Goal: Information Seeking & Learning: Learn about a topic

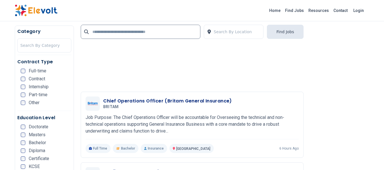
scroll to position [884, 0]
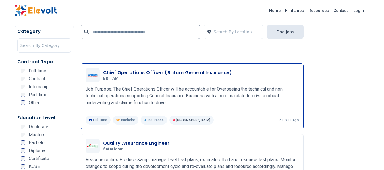
click at [168, 102] on p "Job Purpose: The Chief Operations Officer will be accountable for Overseeing th…" at bounding box center [192, 96] width 213 height 20
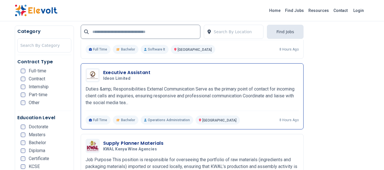
scroll to position [1026, 0]
click at [125, 102] on p "Duties &amp; Responsibilities External Communication Serve as the primary point…" at bounding box center [192, 95] width 213 height 20
click at [127, 101] on p "Duties &amp; Responsibilities External Communication Serve as the primary point…" at bounding box center [192, 95] width 213 height 20
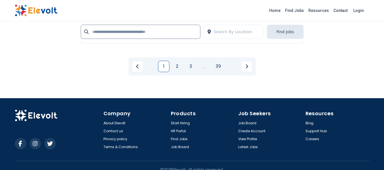
scroll to position [1298, 0]
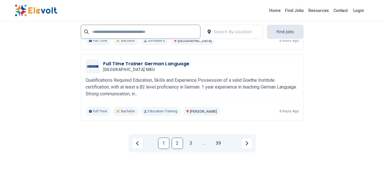
click at [178, 142] on link "2" at bounding box center [177, 143] width 11 height 11
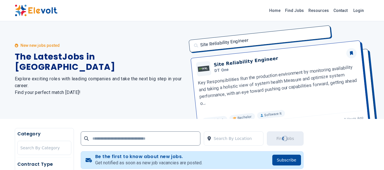
scroll to position [0, 0]
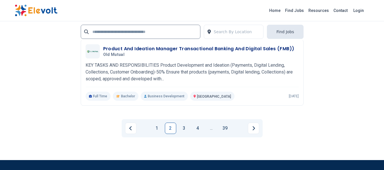
scroll to position [1276, 0]
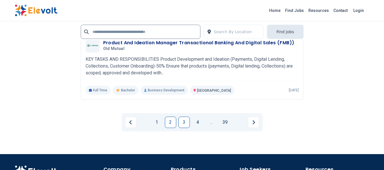
click at [184, 128] on link "3" at bounding box center [184, 122] width 11 height 11
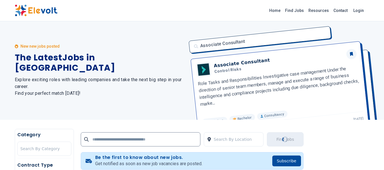
scroll to position [0, 0]
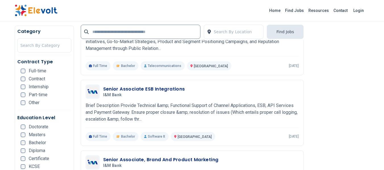
scroll to position [483, 0]
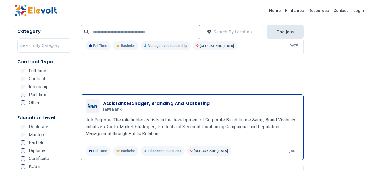
click at [162, 133] on p "Job Purpose: The role holder assists in the development of Corporate Brand Imag…" at bounding box center [192, 127] width 213 height 20
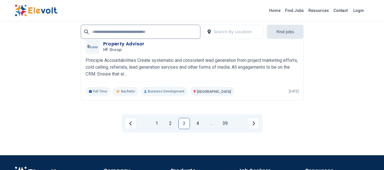
scroll to position [1251, 0]
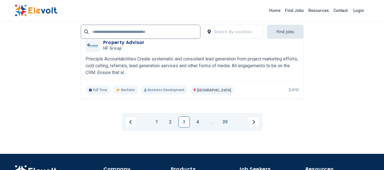
click at [198, 122] on link "4" at bounding box center [197, 122] width 11 height 11
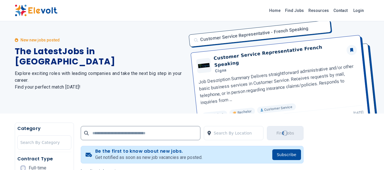
scroll to position [0, 0]
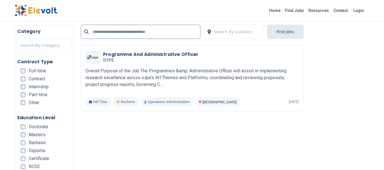
scroll to position [739, 0]
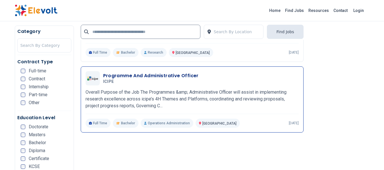
click at [159, 105] on p "Overall Purpose of the Job The Programmes &amp; Administrative Officer will ass…" at bounding box center [192, 99] width 213 height 20
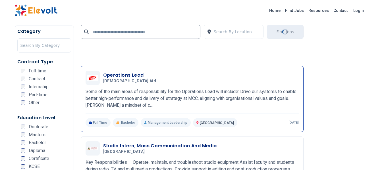
scroll to position [910, 0]
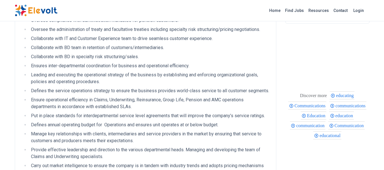
scroll to position [57, 0]
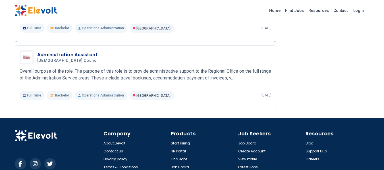
scroll to position [825, 0]
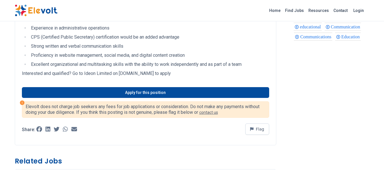
drag, startPoint x: 110, startPoint y: 67, endPoint x: 132, endPoint y: 71, distance: 22.5
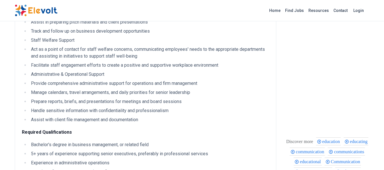
scroll to position [199, 0]
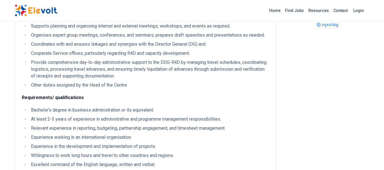
scroll to position [455, 0]
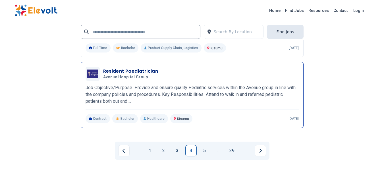
scroll to position [1279, 0]
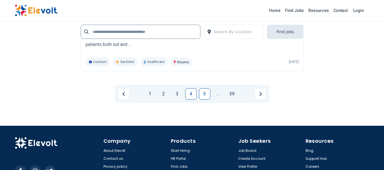
click at [202, 100] on link "5" at bounding box center [204, 93] width 11 height 11
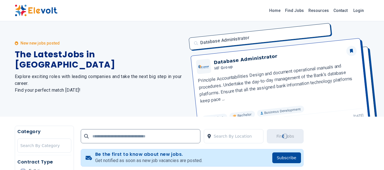
scroll to position [0, 0]
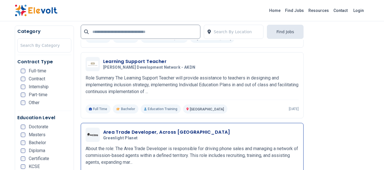
scroll to position [938, 0]
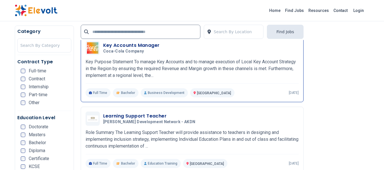
click at [179, 76] on p "Key Purpose Statement To manage Key Accounts and to manage execution of Local K…" at bounding box center [192, 69] width 213 height 20
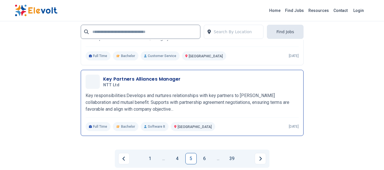
scroll to position [1223, 0]
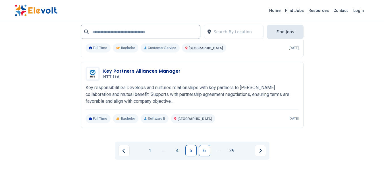
click at [202, 151] on link "6" at bounding box center [204, 150] width 11 height 11
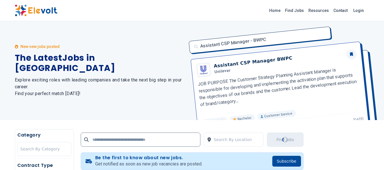
scroll to position [0, 0]
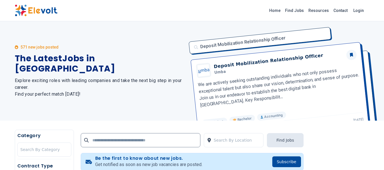
click at [251, 109] on div "Deposit Mobilization Relationship Officer Deposit Mobilization Relationship Off…" at bounding box center [277, 71] width 184 height 100
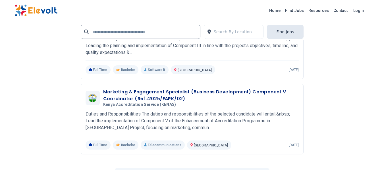
scroll to position [1308, 0]
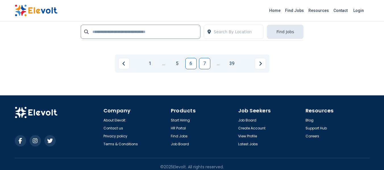
click at [203, 69] on link "7" at bounding box center [204, 63] width 11 height 11
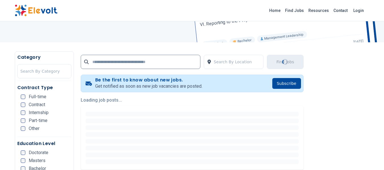
scroll to position [114, 0]
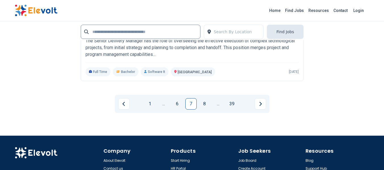
scroll to position [1251, 0]
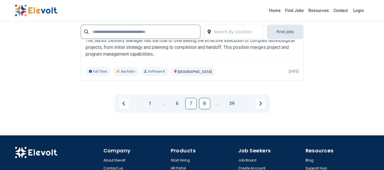
click at [205, 109] on link "8" at bounding box center [204, 103] width 11 height 11
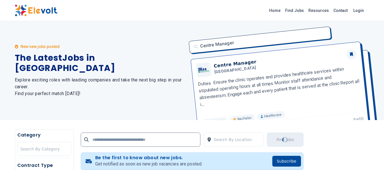
scroll to position [0, 0]
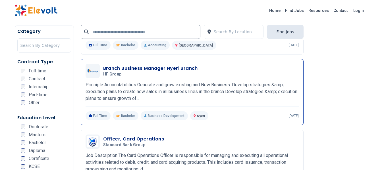
scroll to position [654, 0]
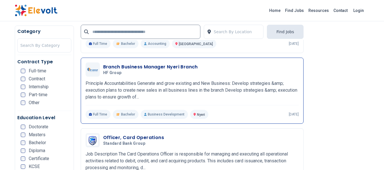
click at [137, 96] on p "Principle Accountabilities Generate and grow existing and New Business: Develop…" at bounding box center [192, 90] width 213 height 20
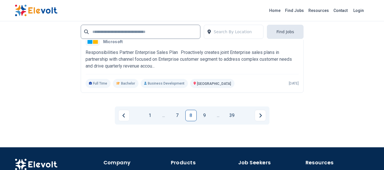
scroll to position [1306, 0]
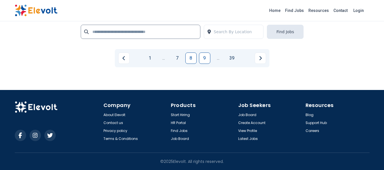
click at [206, 56] on link "9" at bounding box center [204, 58] width 11 height 11
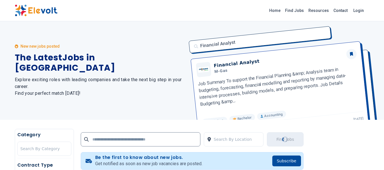
scroll to position [0, 0]
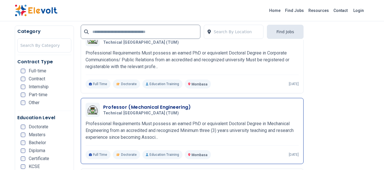
scroll to position [825, 0]
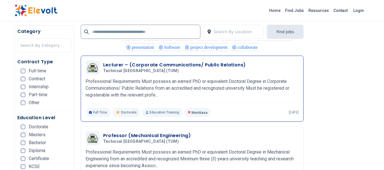
click at [156, 94] on p "Professional Requirements Must possess an earned PhD or equivalent Doctoral Deg…" at bounding box center [192, 88] width 213 height 20
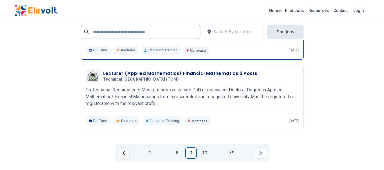
scroll to position [1223, 0]
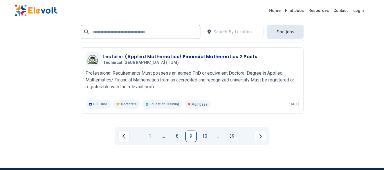
click at [205, 142] on link "10" at bounding box center [204, 136] width 11 height 11
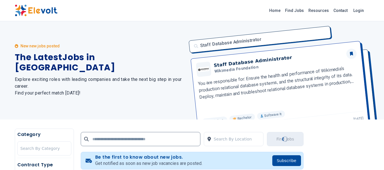
scroll to position [0, 0]
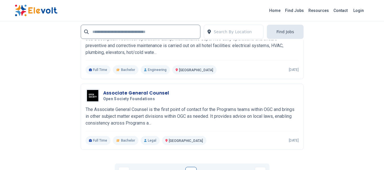
scroll to position [1223, 0]
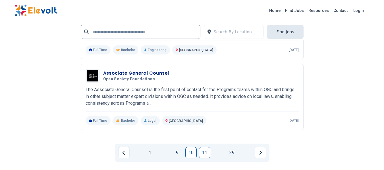
click at [205, 159] on link "11" at bounding box center [204, 152] width 11 height 11
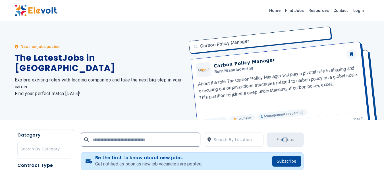
scroll to position [0, 0]
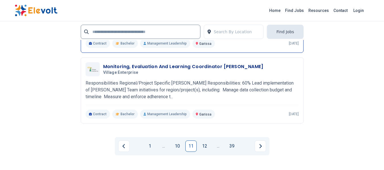
scroll to position [1223, 0]
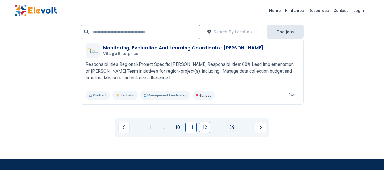
click at [204, 133] on link "12" at bounding box center [204, 127] width 11 height 11
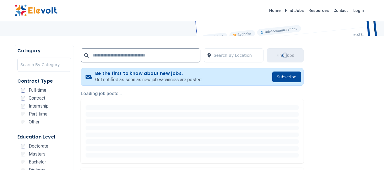
scroll to position [85, 0]
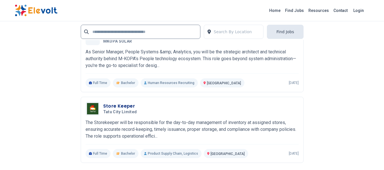
scroll to position [1251, 0]
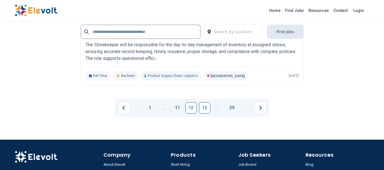
click at [207, 104] on link "13" at bounding box center [204, 107] width 11 height 11
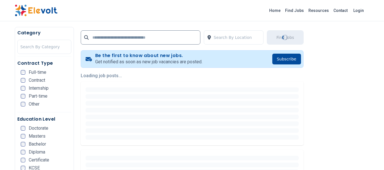
scroll to position [114, 0]
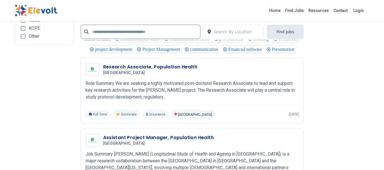
scroll to position [1223, 0]
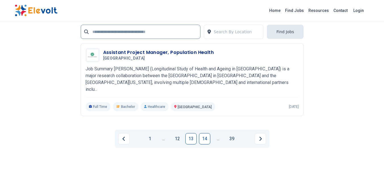
click at [205, 139] on link "14" at bounding box center [204, 138] width 11 height 11
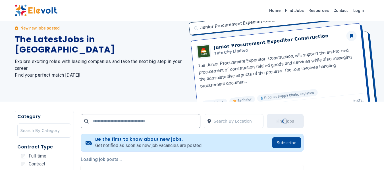
scroll to position [53, 0]
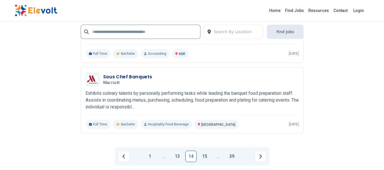
scroll to position [1279, 0]
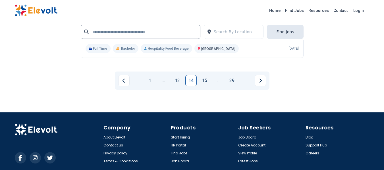
click at [207, 79] on link "15" at bounding box center [204, 80] width 11 height 11
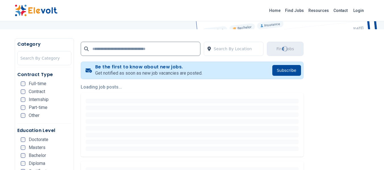
scroll to position [114, 0]
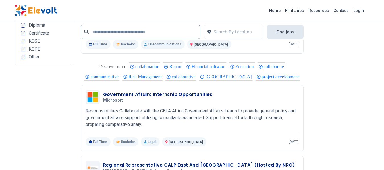
scroll to position [1194, 0]
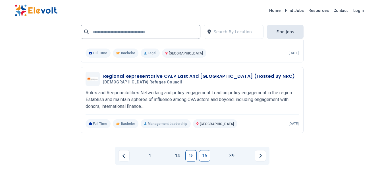
click at [203, 154] on link "16" at bounding box center [204, 155] width 11 height 11
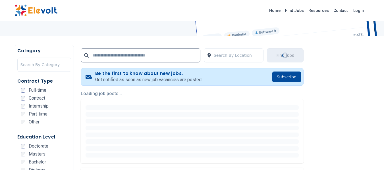
scroll to position [85, 0]
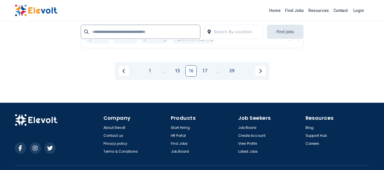
scroll to position [1279, 0]
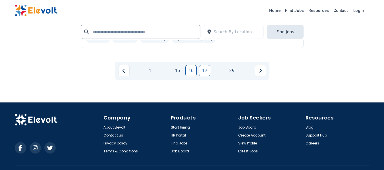
click at [205, 76] on link "17" at bounding box center [204, 70] width 11 height 11
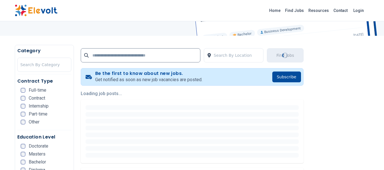
scroll to position [85, 0]
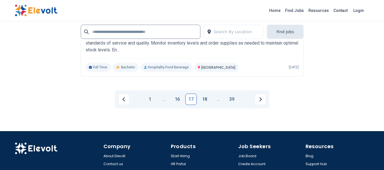
scroll to position [1251, 0]
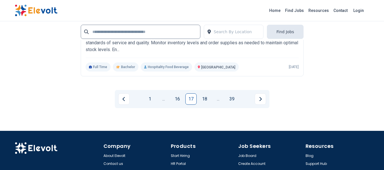
click at [206, 105] on link "18" at bounding box center [204, 99] width 11 height 11
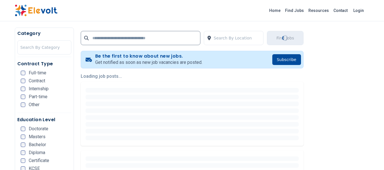
scroll to position [114, 0]
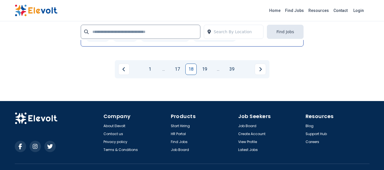
scroll to position [1292, 0]
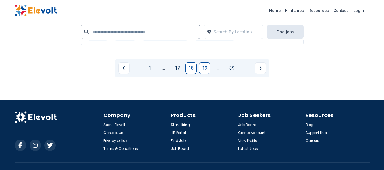
click at [208, 63] on link "19" at bounding box center [204, 68] width 11 height 11
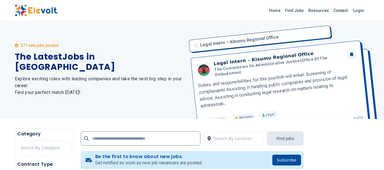
scroll to position [85, 0]
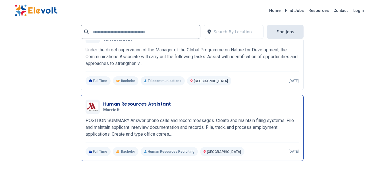
scroll to position [1279, 0]
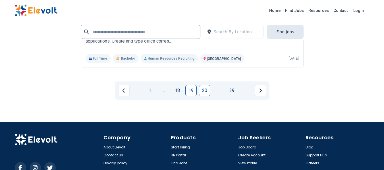
click at [202, 90] on link "20" at bounding box center [204, 90] width 11 height 11
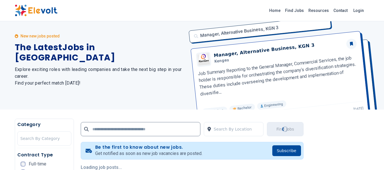
scroll to position [0, 0]
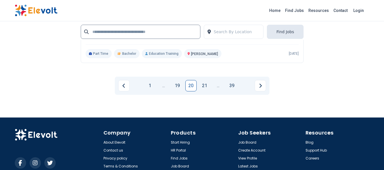
scroll to position [1264, 0]
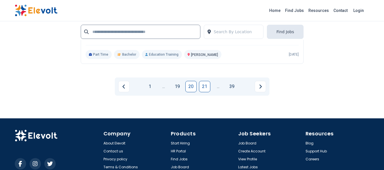
click at [208, 87] on link "21" at bounding box center [204, 86] width 11 height 11
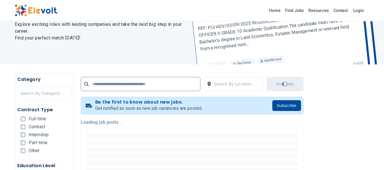
scroll to position [57, 0]
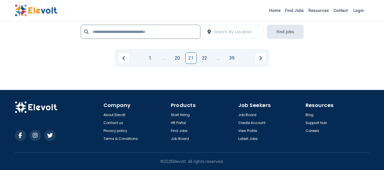
scroll to position [1270, 0]
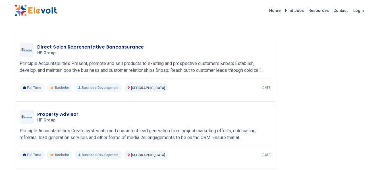
scroll to position [792, 0]
